Goal: Transaction & Acquisition: Purchase product/service

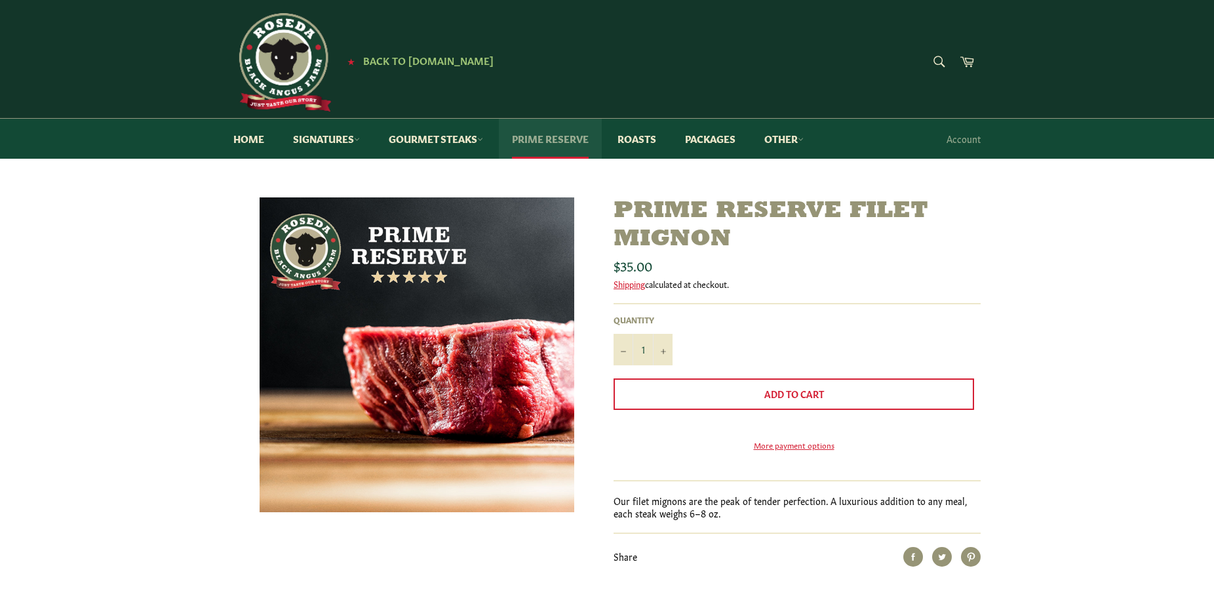
click at [544, 131] on link "Prime Reserve" at bounding box center [550, 139] width 103 height 40
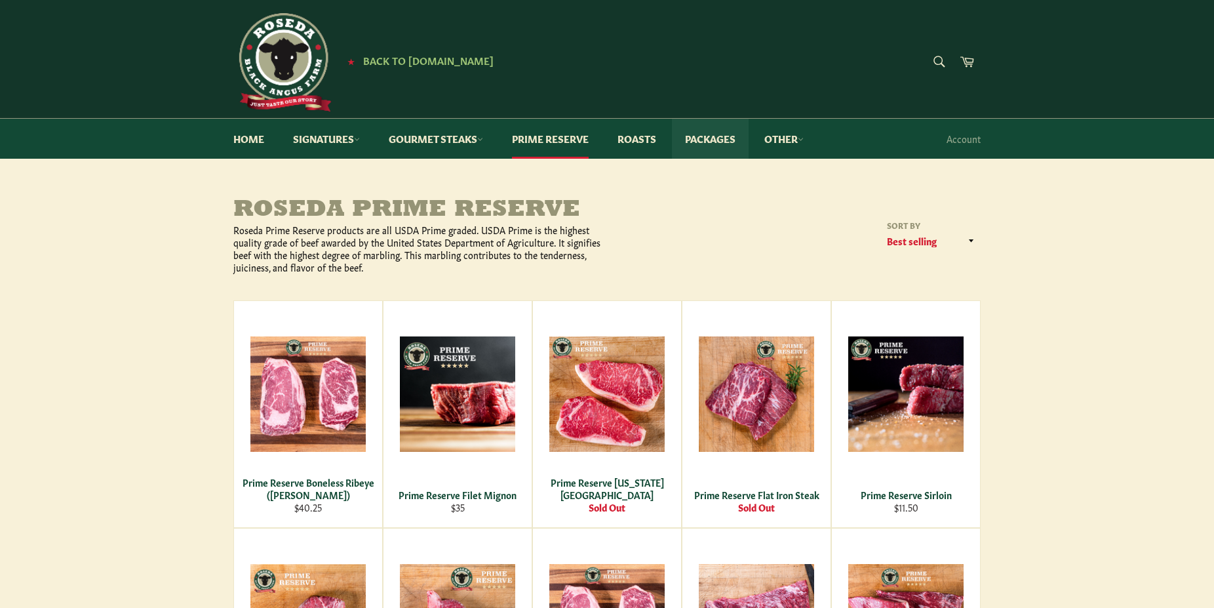
click at [702, 137] on link "Packages" at bounding box center [710, 139] width 77 height 40
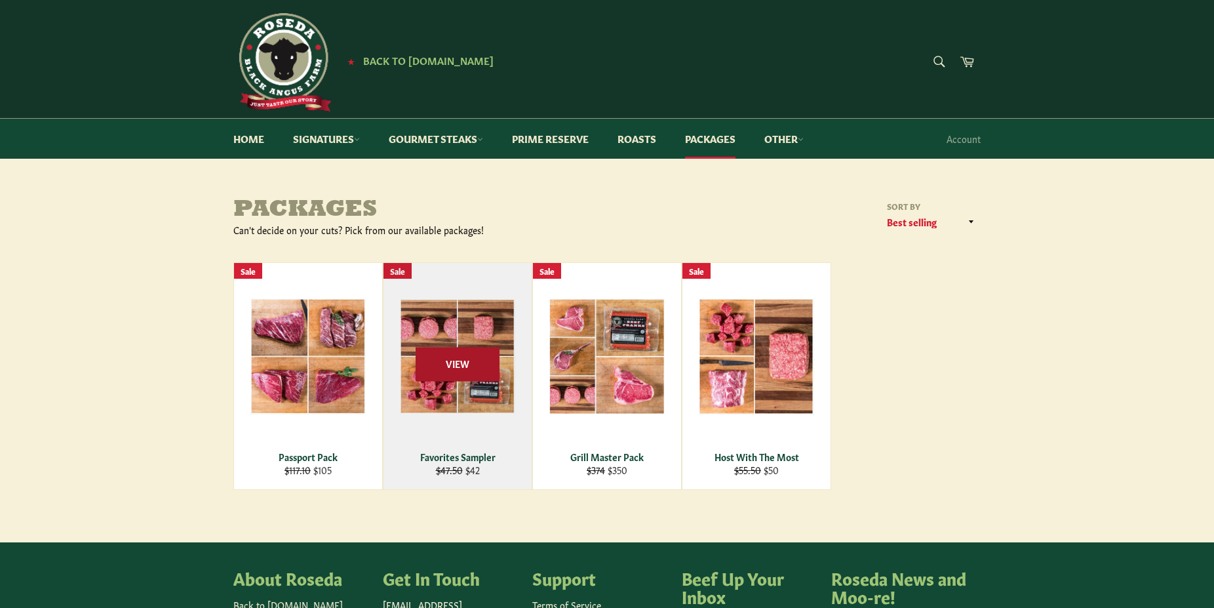
click at [453, 352] on span "View" at bounding box center [458, 364] width 84 height 33
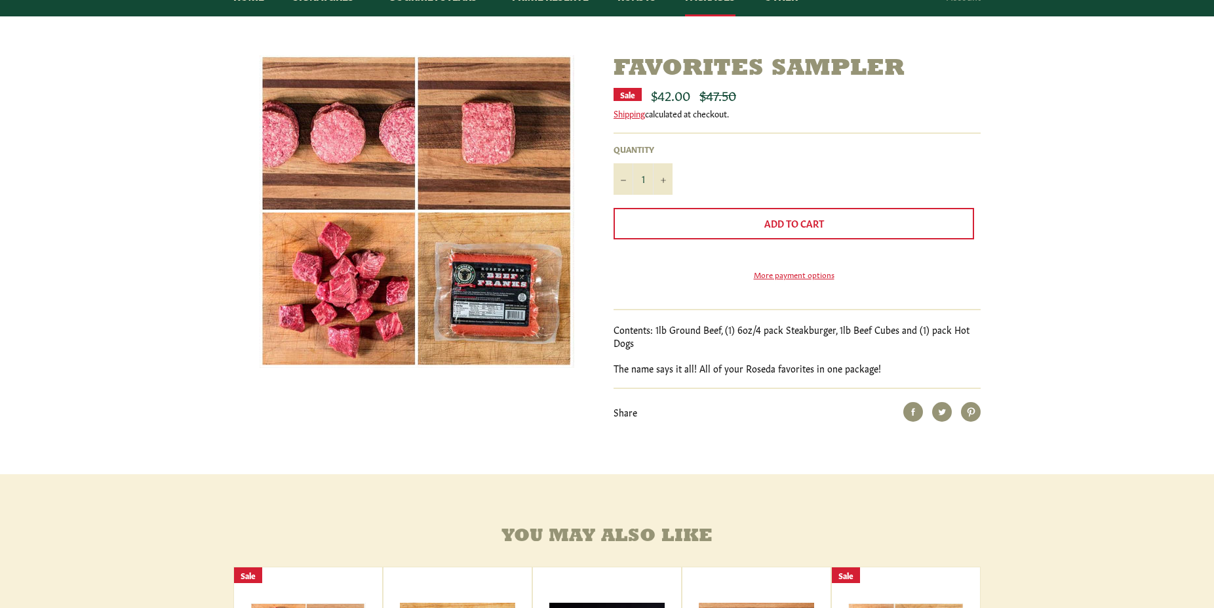
scroll to position [163, 0]
